Goal: Navigation & Orientation: Find specific page/section

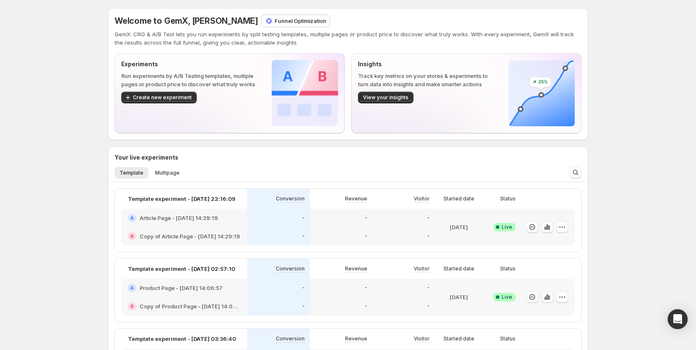
click at [297, 22] on p "Funnel Optimization" at bounding box center [301, 21] width 52 height 8
